Goal: Transaction & Acquisition: Purchase product/service

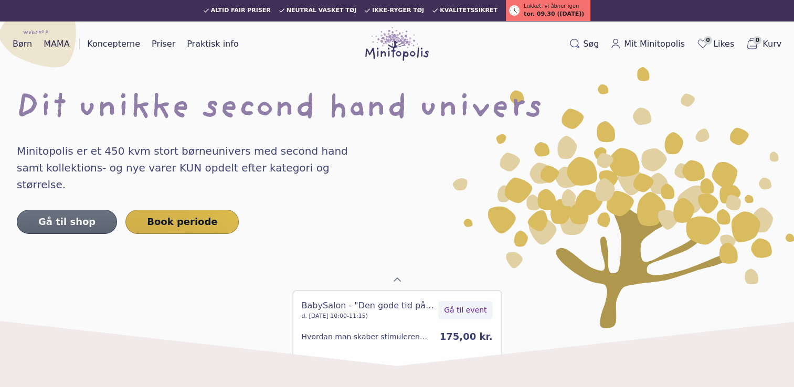
click at [65, 210] on link "Gå til shop" at bounding box center [67, 222] width 100 height 24
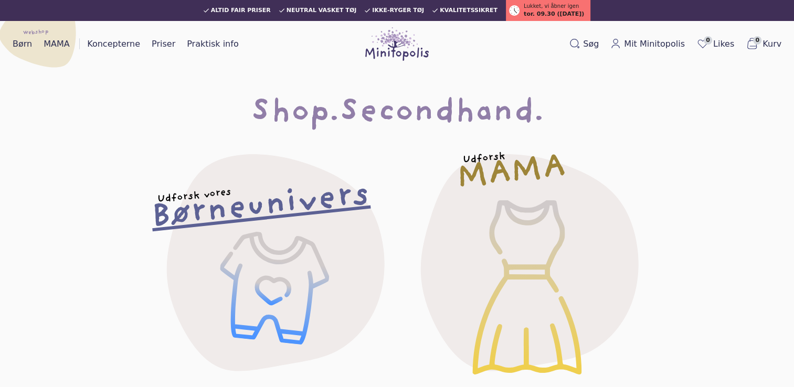
click at [272, 203] on h2 "Børneunivers" at bounding box center [260, 207] width 221 height 44
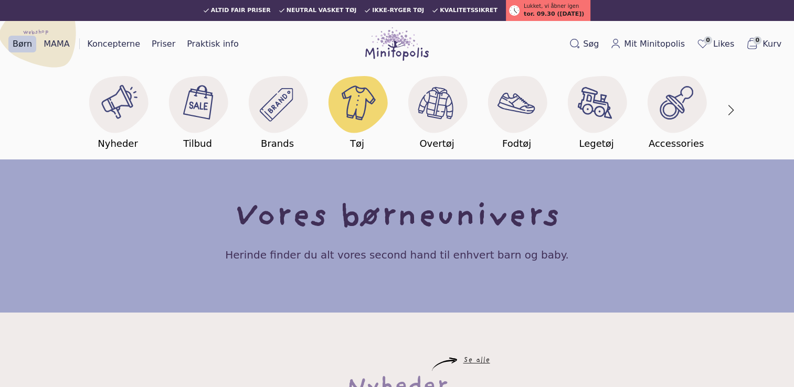
click at [360, 144] on h5 "Tøj" at bounding box center [357, 144] width 14 height 15
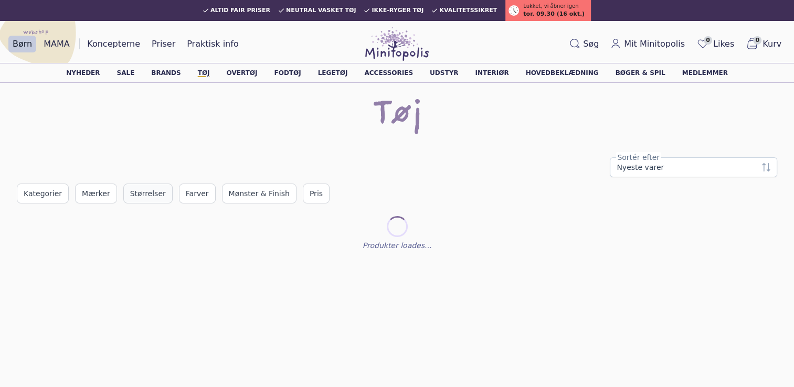
click at [147, 189] on span "Størrelser" at bounding box center [148, 193] width 36 height 11
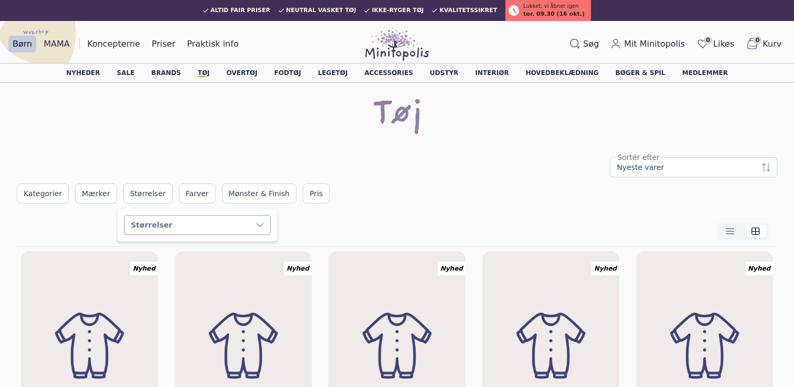
click at [185, 223] on div "Størrelser" at bounding box center [186, 225] width 125 height 19
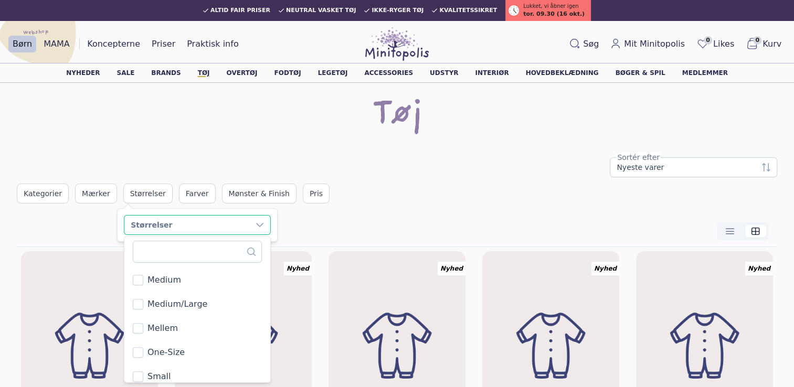
scroll to position [4535, 0]
click at [178, 278] on span "Medium" at bounding box center [165, 277] width 34 height 13
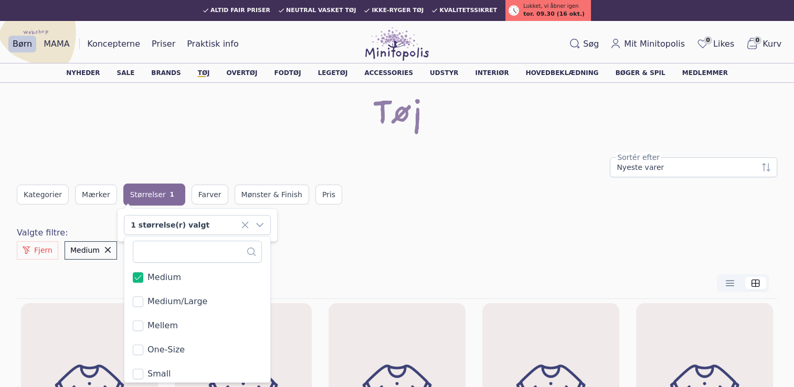
click at [359, 177] on div "Nyeste varer Sortér efter Kategorier Mærker Størrelser 1 Farver Mønster & Finis…" at bounding box center [397, 182] width 761 height 48
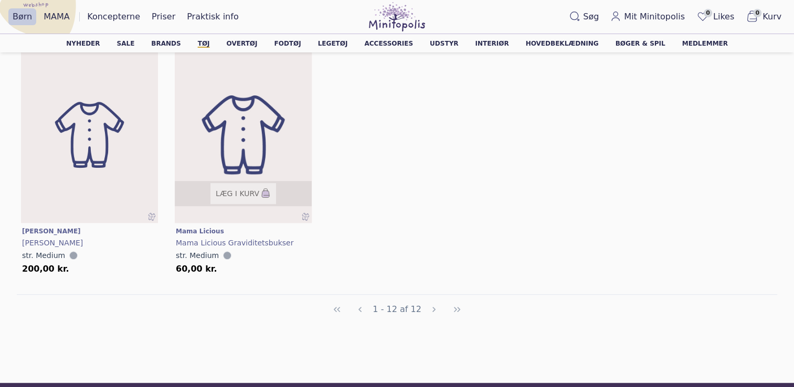
scroll to position [735, 0]
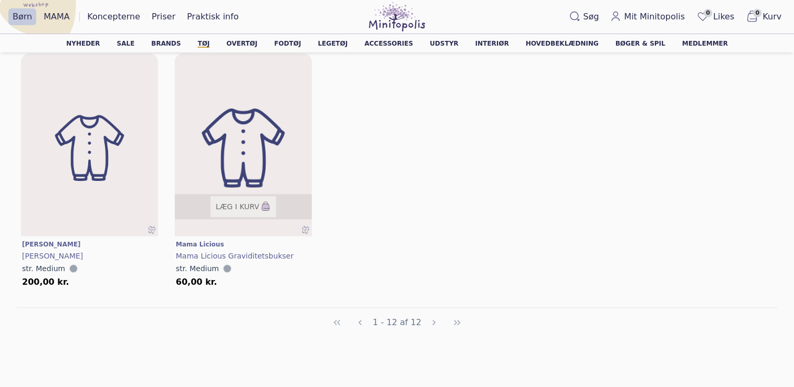
click at [233, 135] on img at bounding box center [243, 147] width 164 height 219
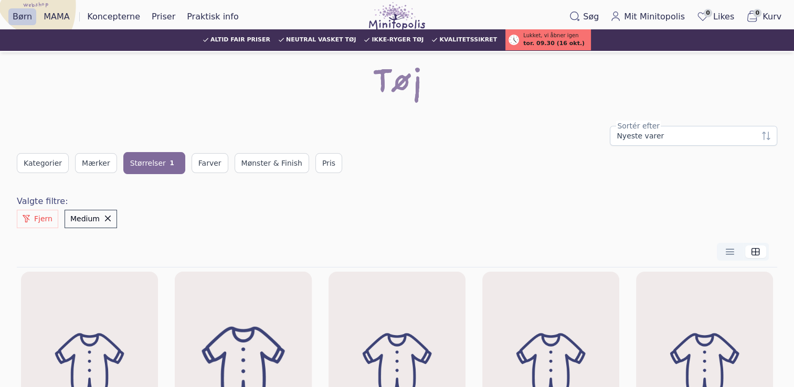
scroll to position [0, 0]
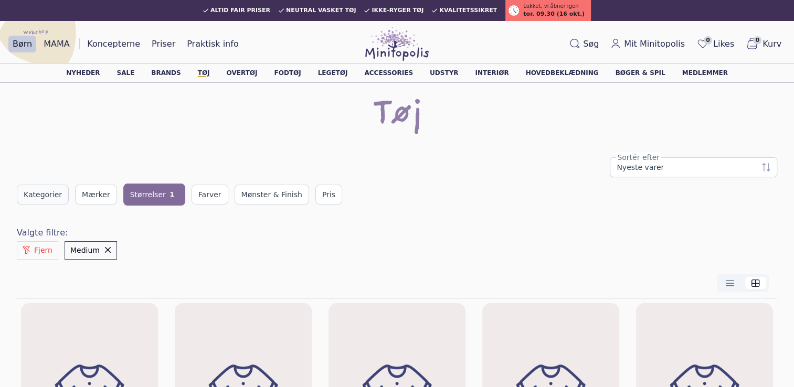
click at [59, 192] on button "Kategorier" at bounding box center [43, 195] width 52 height 20
click at [87, 221] on div "Kategorier" at bounding box center [86, 226] width 125 height 19
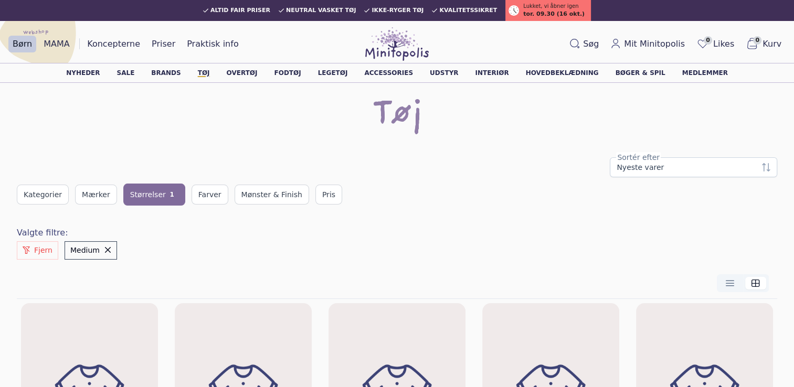
click at [166, 194] on span "1" at bounding box center [172, 194] width 13 height 13
click at [237, 227] on div "1 størrelse(r) valgt" at bounding box center [186, 227] width 125 height 19
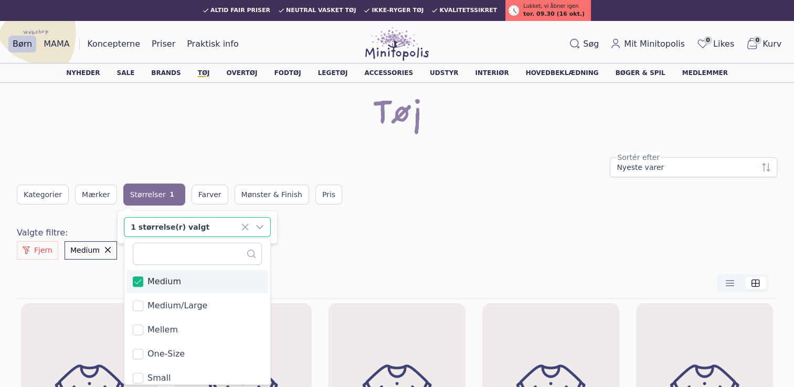
scroll to position [4509, 0]
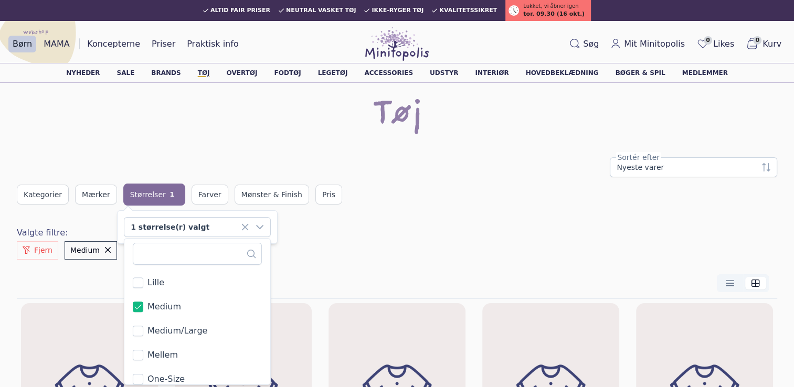
click at [172, 333] on span "Medium/Large" at bounding box center [178, 331] width 60 height 13
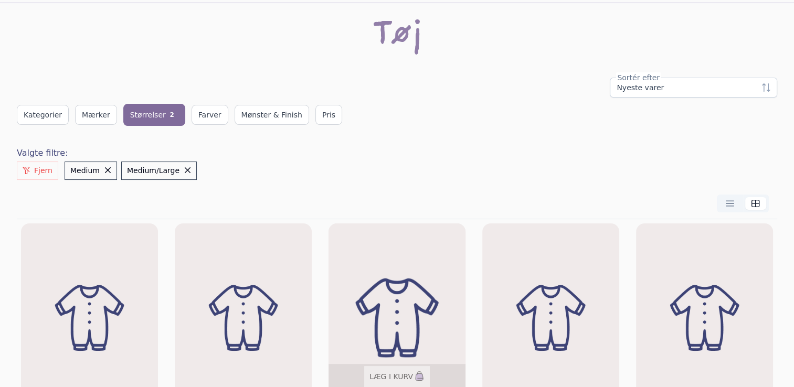
scroll to position [0, 0]
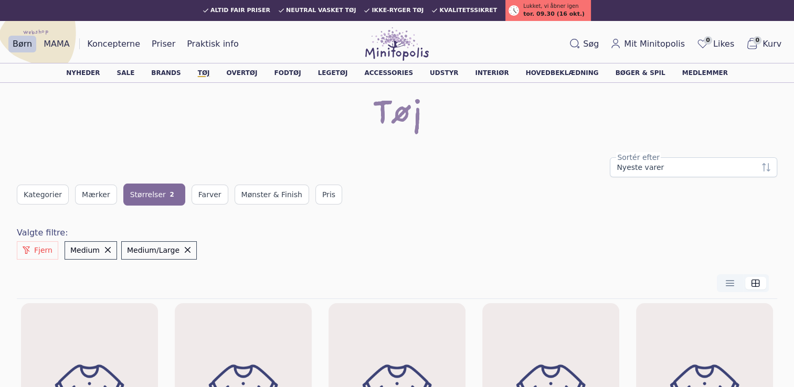
click at [166, 192] on span "2" at bounding box center [172, 194] width 13 height 13
click at [228, 226] on div "2 størrelse(r) valgt" at bounding box center [186, 227] width 125 height 19
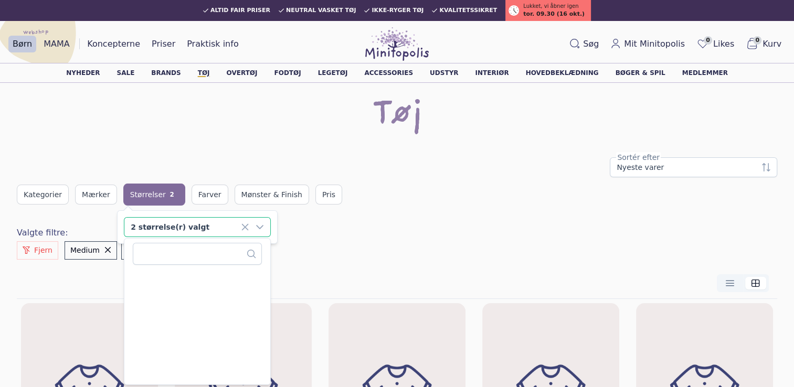
scroll to position [4553, 0]
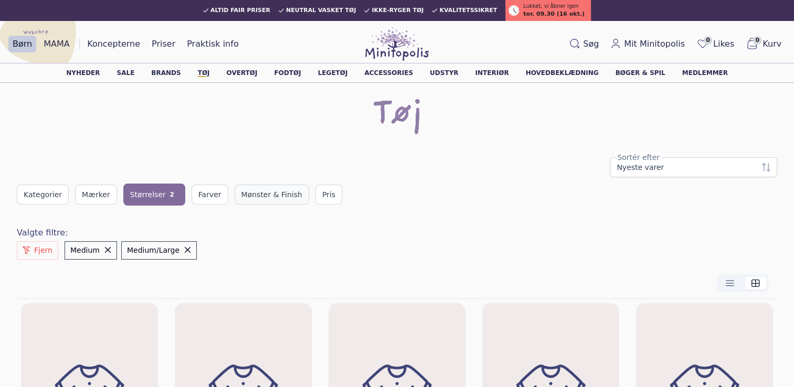
click at [264, 192] on span "Mønster & Finish" at bounding box center [272, 195] width 61 height 11
click at [275, 226] on div "Mønster & Finish" at bounding box center [291, 226] width 125 height 19
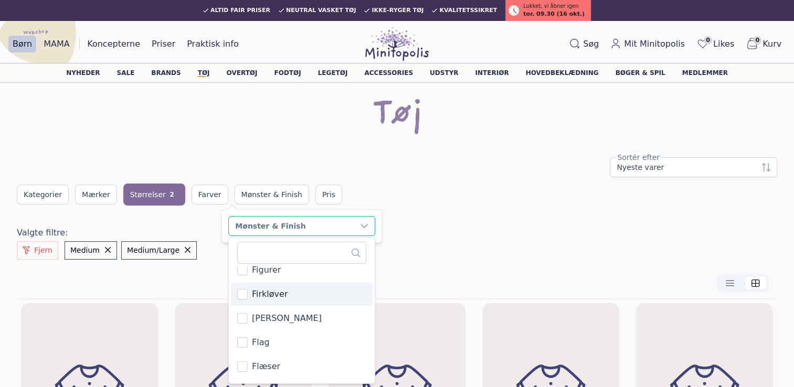
scroll to position [308, 0]
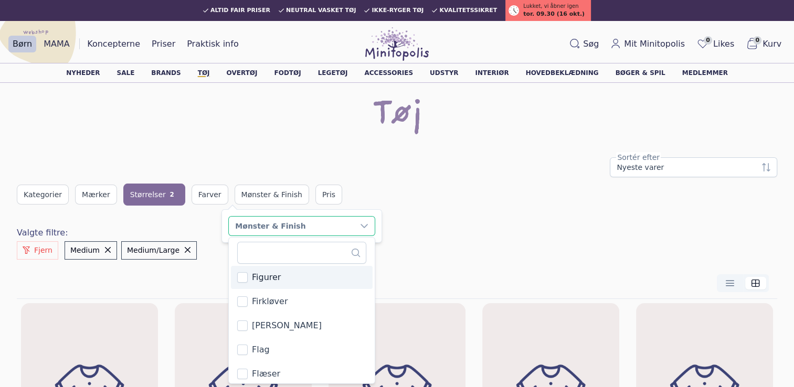
click at [268, 269] on li "Figurer" at bounding box center [302, 277] width 142 height 23
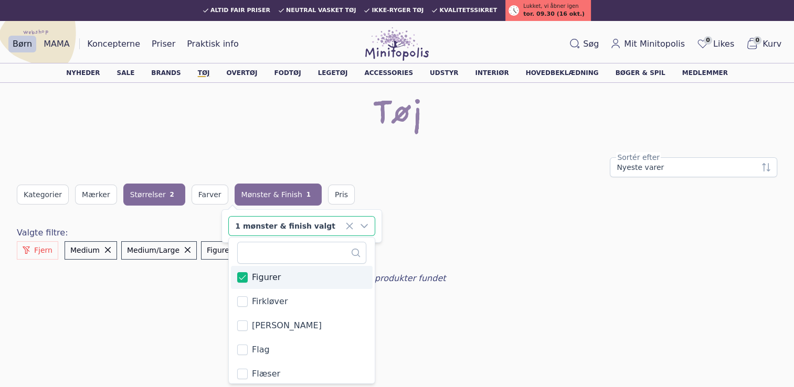
click at [419, 211] on div "Nyeste varer Sortér efter Kategorier Mærker Størrelser 2 Farver Mønster & Finis…" at bounding box center [397, 222] width 761 height 128
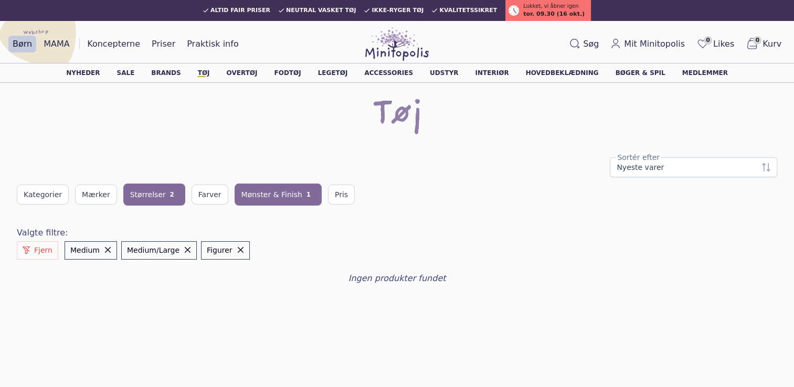
click at [104, 249] on span "Medium" at bounding box center [107, 250] width 7 height 7
click at [127, 248] on span "Medium/Large" at bounding box center [130, 250] width 7 height 7
